Goal: Task Accomplishment & Management: Use online tool/utility

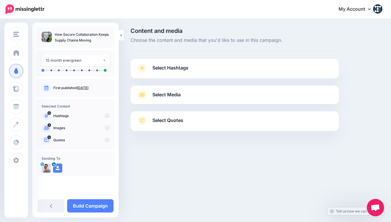
click at [181, 68] on span "Select Hashtags" at bounding box center [170, 68] width 36 height 8
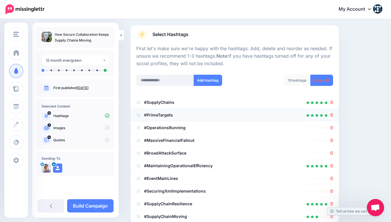
scroll to position [37, 0]
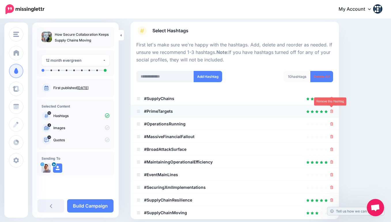
click at [332, 109] on icon at bounding box center [331, 110] width 3 height 3
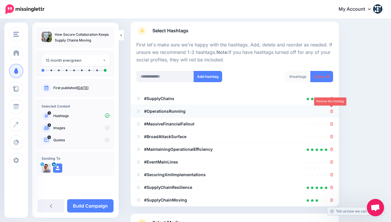
click at [331, 110] on icon at bounding box center [331, 110] width 3 height 3
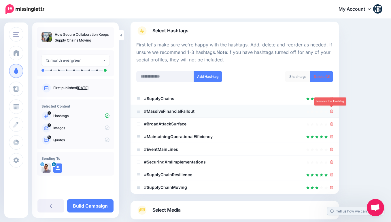
click at [331, 109] on icon at bounding box center [331, 110] width 3 height 3
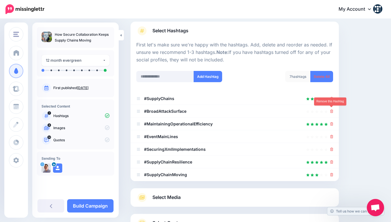
click at [331, 109] on icon at bounding box center [331, 110] width 3 height 3
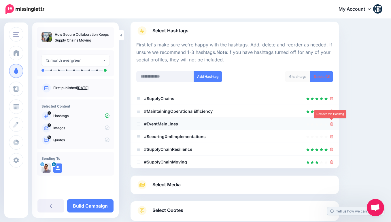
click at [332, 122] on icon at bounding box center [331, 123] width 3 height 3
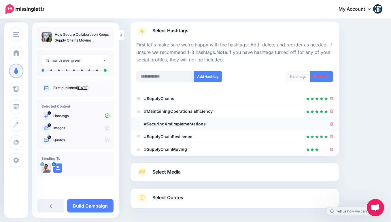
click at [332, 122] on icon at bounding box center [331, 123] width 3 height 3
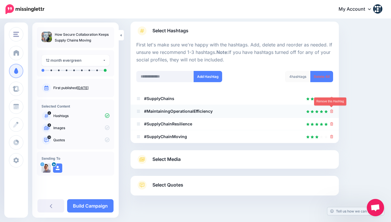
click at [332, 109] on icon at bounding box center [331, 110] width 3 height 3
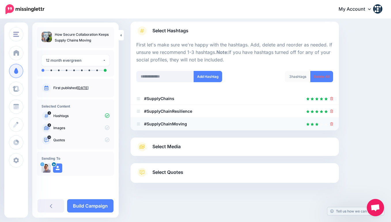
click at [333, 123] on li "#SupplyChainMoving" at bounding box center [234, 124] width 208 height 13
click at [331, 123] on icon at bounding box center [331, 123] width 3 height 3
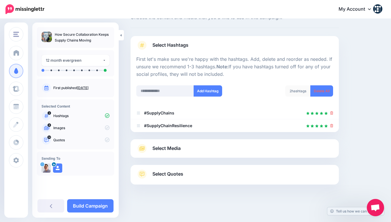
scroll to position [22, 0]
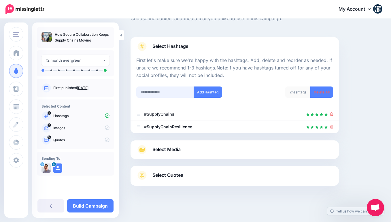
click at [166, 94] on input "text" at bounding box center [165, 91] width 58 height 11
type input "**********"
click at [212, 90] on button "Add Hashtag" at bounding box center [208, 91] width 29 height 11
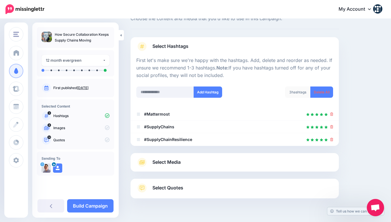
scroll to position [34, 0]
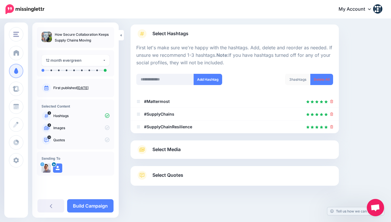
click at [166, 149] on span "Select Media" at bounding box center [166, 149] width 28 height 8
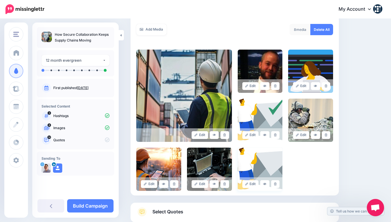
scroll to position [141, 0]
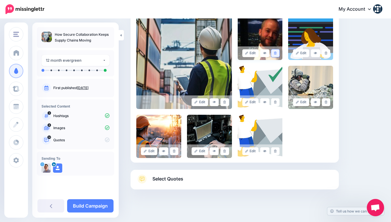
click at [277, 52] on icon at bounding box center [275, 53] width 3 height 3
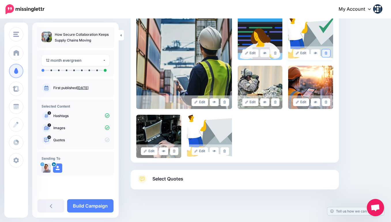
click at [326, 53] on icon at bounding box center [326, 53] width 3 height 3
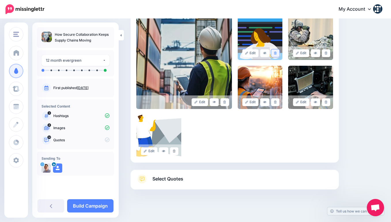
click at [276, 50] on link at bounding box center [275, 53] width 8 height 8
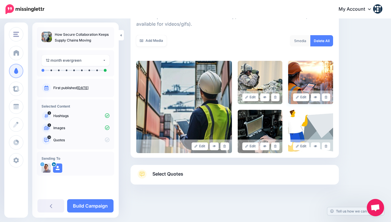
scroll to position [96, 0]
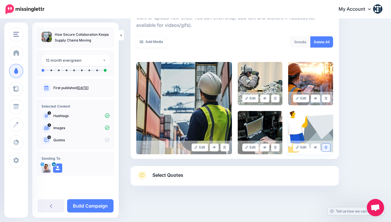
click at [327, 147] on link at bounding box center [326, 147] width 8 height 8
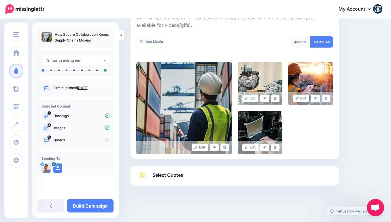
click at [276, 180] on link "Select Quotes" at bounding box center [234, 178] width 197 height 15
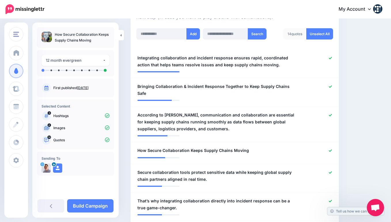
scroll to position [156, 0]
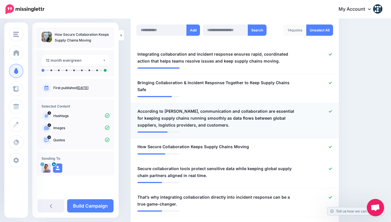
click at [145, 108] on span "According to Hernandez, communication and collaboration are essential for keepi…" at bounding box center [217, 118] width 161 height 21
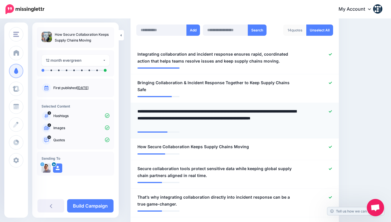
click at [145, 108] on textarea "**********" at bounding box center [217, 118] width 161 height 21
drag, startPoint x: 145, startPoint y: 102, endPoint x: 168, endPoint y: 105, distance: 22.7
click at [168, 108] on textarea "**********" at bounding box center [217, 118] width 161 height 21
type textarea "**********"
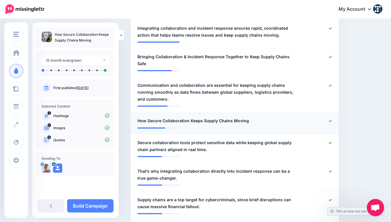
scroll to position [194, 0]
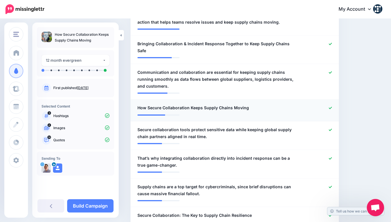
click at [332, 106] on icon at bounding box center [330, 107] width 3 height 3
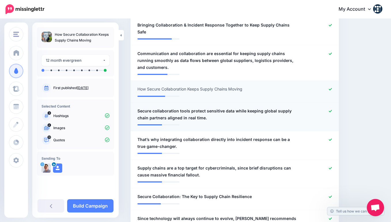
scroll to position [217, 0]
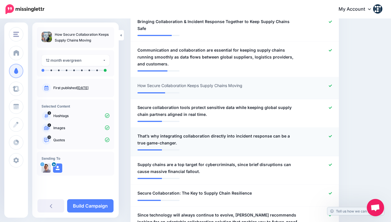
click at [143, 132] on span "That’s why integrating collaboration directly into incident response can be a t…" at bounding box center [217, 139] width 161 height 14
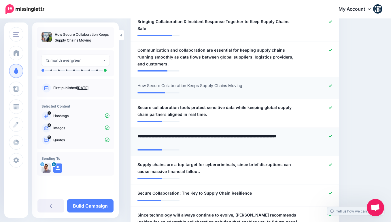
click at [140, 132] on textarea "**********" at bounding box center [217, 139] width 161 height 14
drag, startPoint x: 141, startPoint y: 128, endPoint x: 158, endPoint y: 131, distance: 17.9
click at [158, 132] on textarea "**********" at bounding box center [217, 139] width 161 height 14
click at [155, 132] on textarea "**********" at bounding box center [217, 139] width 161 height 14
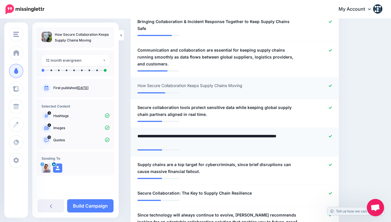
drag, startPoint x: 155, startPoint y: 128, endPoint x: 144, endPoint y: 129, distance: 11.7
click at [144, 132] on textarea "**********" at bounding box center [217, 139] width 161 height 14
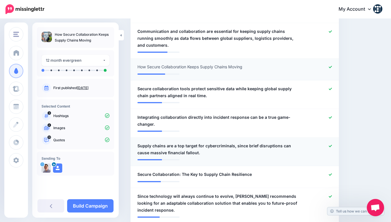
scroll to position [239, 0]
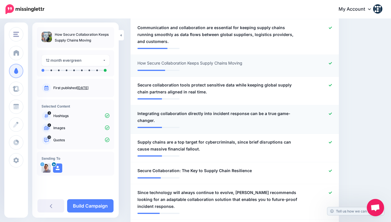
click at [172, 113] on span "Integrating collaboration directly into incident response can be a true game-ch…" at bounding box center [217, 117] width 161 height 14
click at [154, 111] on textarea "**********" at bounding box center [217, 117] width 161 height 14
type textarea "**********"
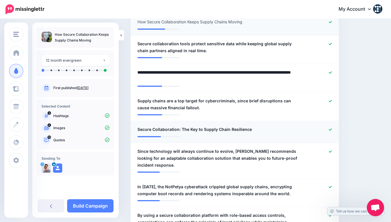
scroll to position [286, 0]
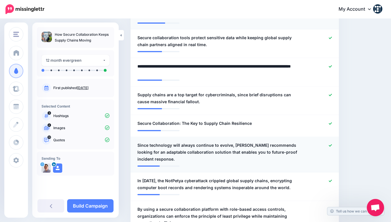
click at [245, 142] on span "Since technology will always continue to evolve, Hernandez recommends looking f…" at bounding box center [217, 152] width 161 height 21
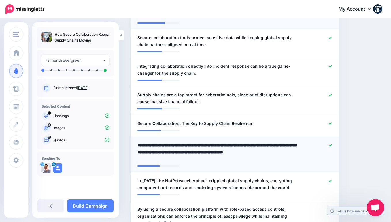
click at [245, 142] on textarea "**********" at bounding box center [217, 152] width 161 height 21
drag, startPoint x: 245, startPoint y: 136, endPoint x: 137, endPoint y: 145, distance: 108.1
click at [137, 145] on div "**********" at bounding box center [217, 152] width 169 height 21
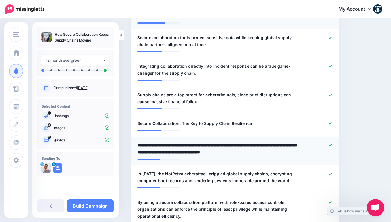
type textarea "**********"
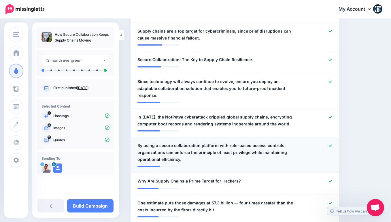
scroll to position [364, 0]
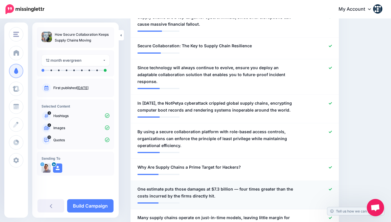
click at [330, 188] on icon at bounding box center [330, 189] width 3 height 3
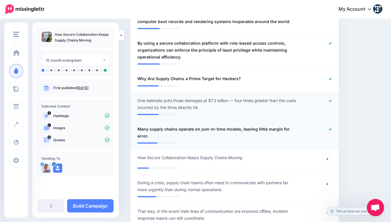
scroll to position [518, 0]
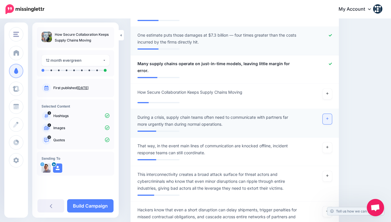
click at [330, 114] on link at bounding box center [327, 119] width 9 height 10
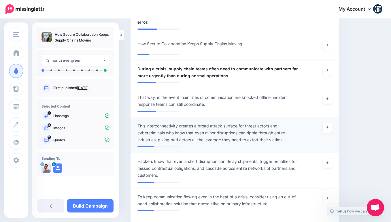
scroll to position [570, 0]
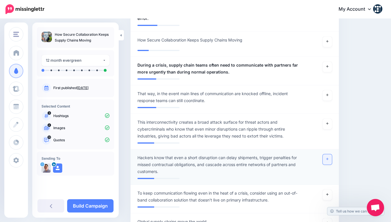
click at [327, 158] on icon at bounding box center [327, 159] width 2 height 2
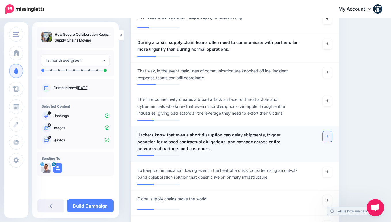
scroll to position [603, 0]
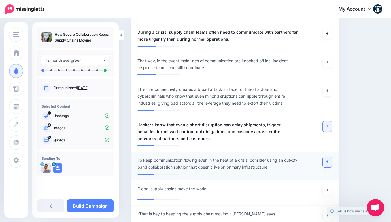
click at [325, 157] on link at bounding box center [327, 162] width 9 height 10
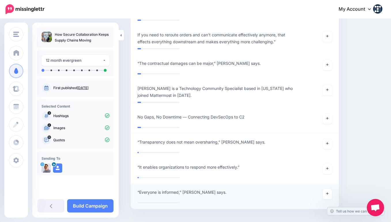
scroll to position [1183, 0]
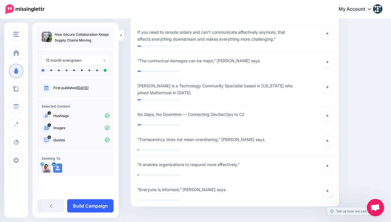
click at [86, 202] on link "Build Campaign" at bounding box center [90, 205] width 46 height 13
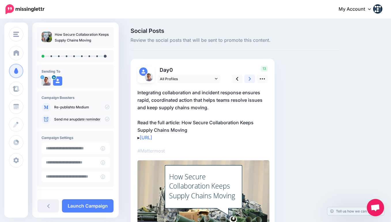
click at [249, 79] on icon at bounding box center [250, 79] width 2 height 6
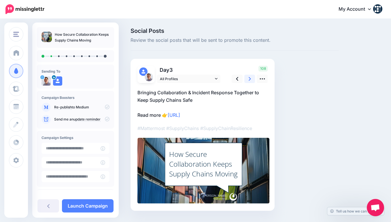
click at [249, 79] on icon at bounding box center [250, 79] width 2 height 4
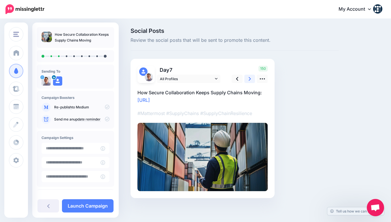
click at [249, 79] on icon at bounding box center [250, 79] width 2 height 4
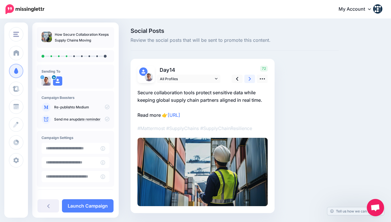
click at [250, 79] on icon at bounding box center [250, 79] width 2 height 4
click at [250, 78] on icon at bounding box center [250, 79] width 2 height 6
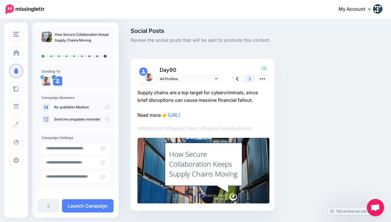
click at [250, 78] on icon at bounding box center [250, 79] width 2 height 6
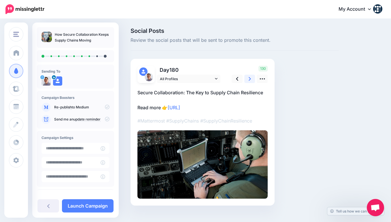
click at [250, 78] on icon at bounding box center [250, 79] width 2 height 4
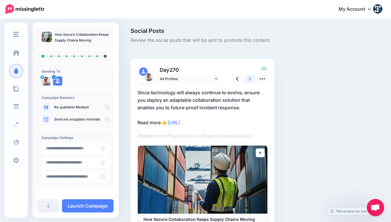
click at [250, 78] on icon at bounding box center [250, 79] width 2 height 4
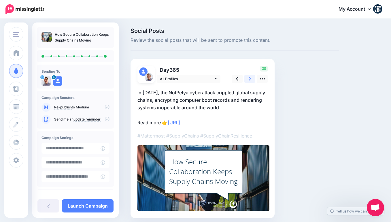
click at [251, 76] on icon at bounding box center [250, 79] width 2 height 6
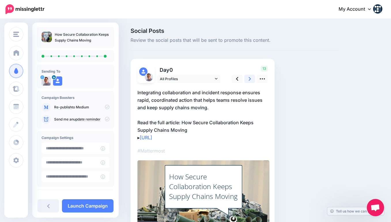
click at [251, 76] on icon at bounding box center [250, 79] width 2 height 6
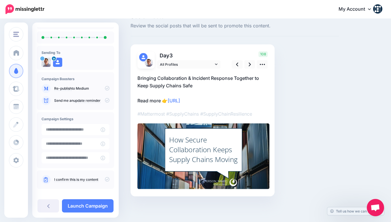
scroll to position [24, 0]
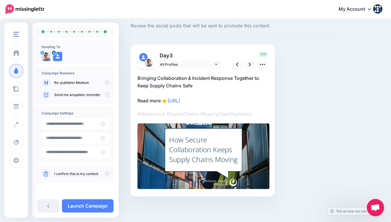
click at [105, 173] on icon at bounding box center [107, 173] width 5 height 5
click at [94, 205] on link "Launch Campaign" at bounding box center [88, 205] width 52 height 13
